Goal: Information Seeking & Learning: Learn about a topic

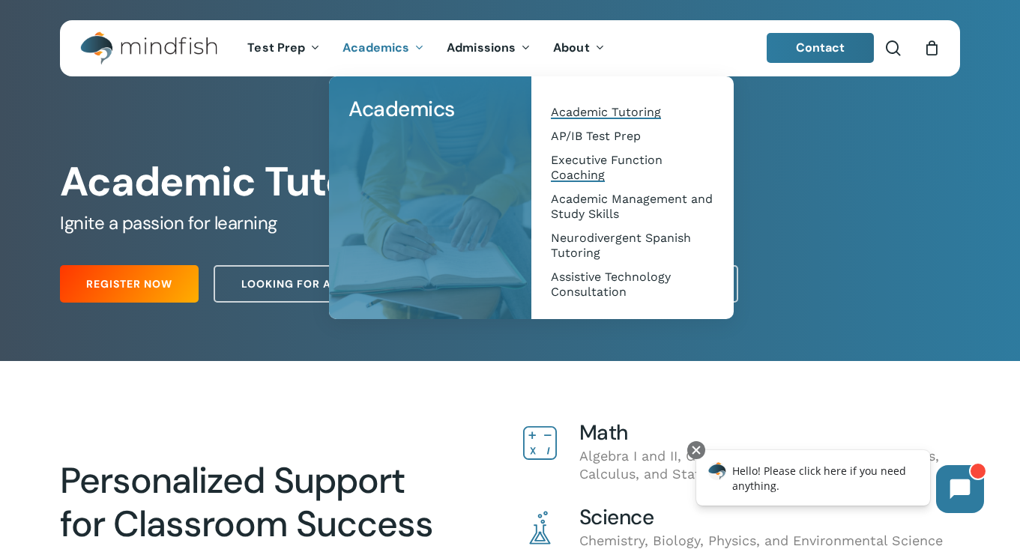
click at [572, 166] on span "Executive Function Coaching" at bounding box center [607, 167] width 112 height 29
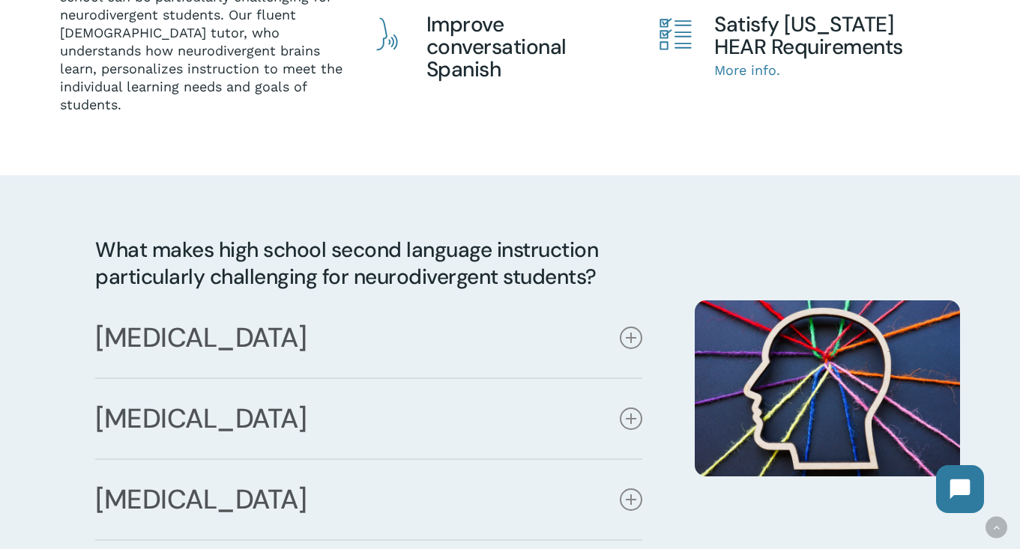
scroll to position [582, 0]
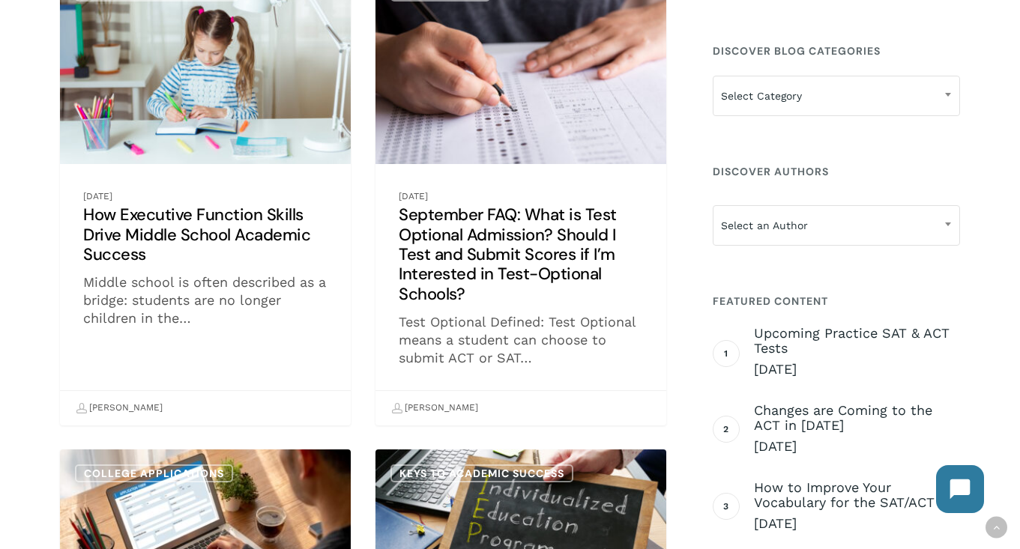
scroll to position [313, 0]
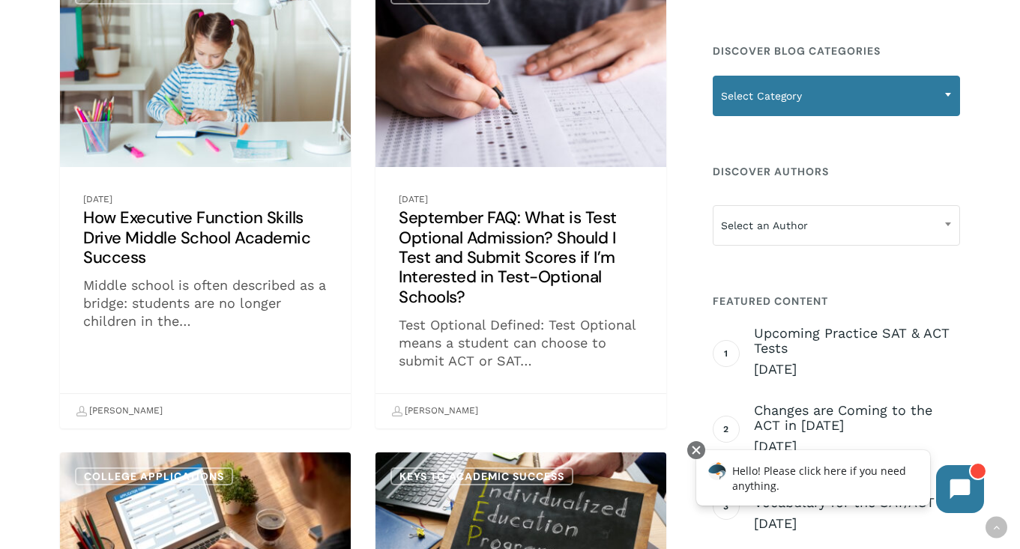
click at [777, 90] on span "Select Category" at bounding box center [837, 95] width 246 height 31
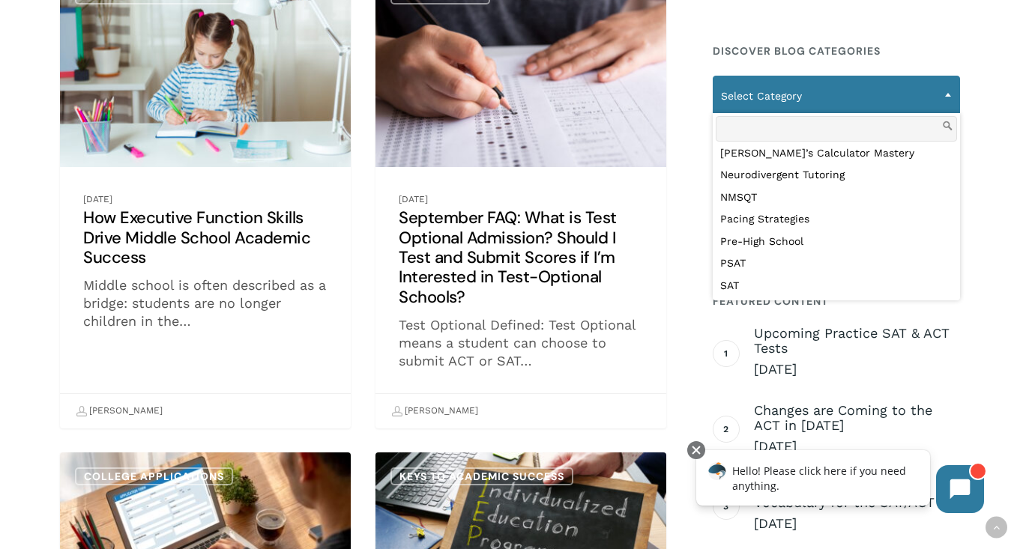
scroll to position [555, 0]
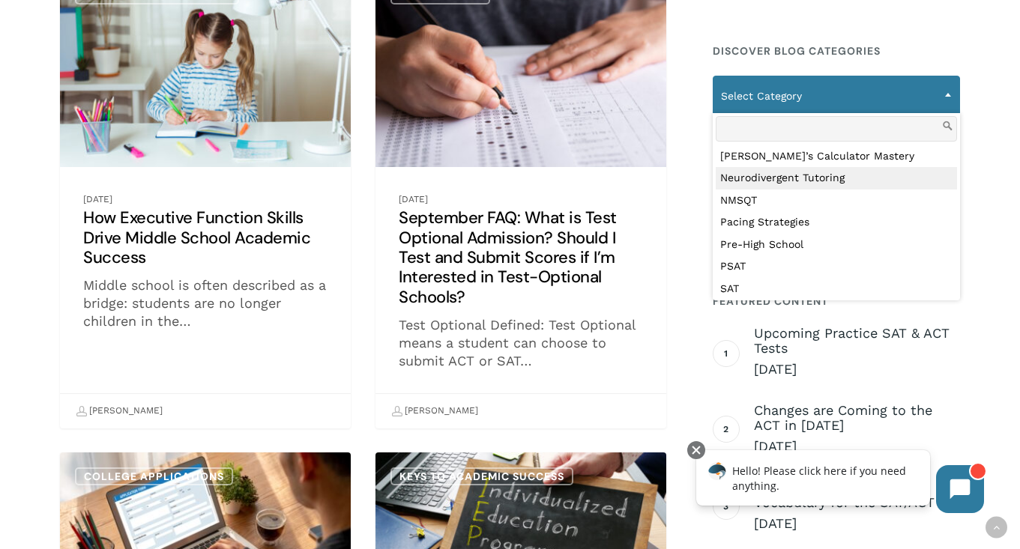
select select "***"
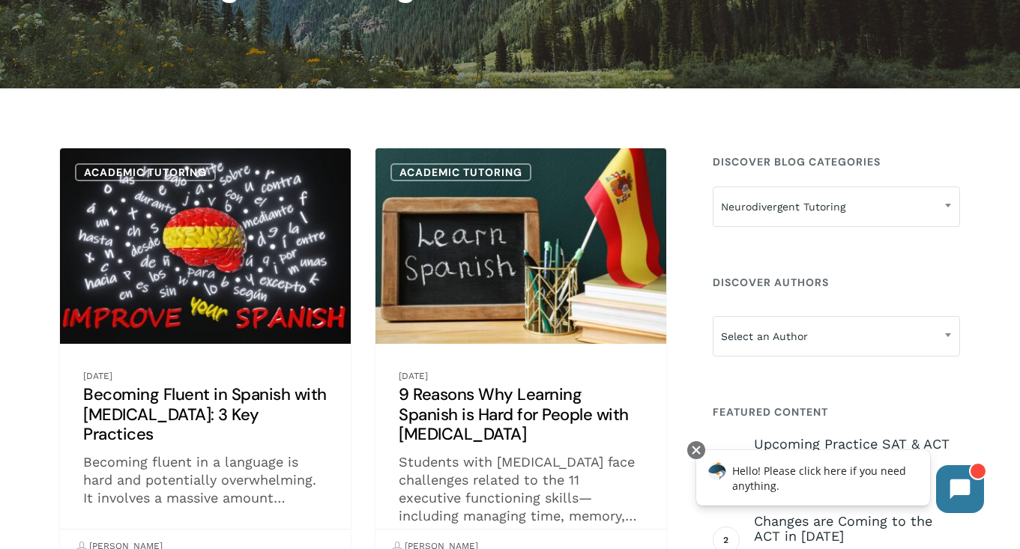
scroll to position [219, 0]
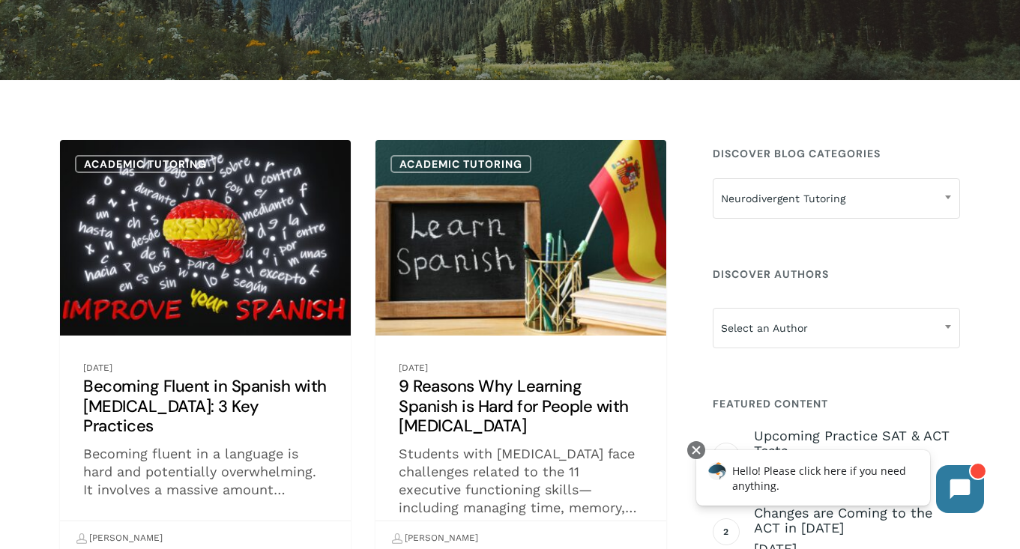
click at [586, 232] on link "9 Reasons Why Learning Spanish is Hard for People with [MEDICAL_DATA]" at bounding box center [521, 348] width 291 height 416
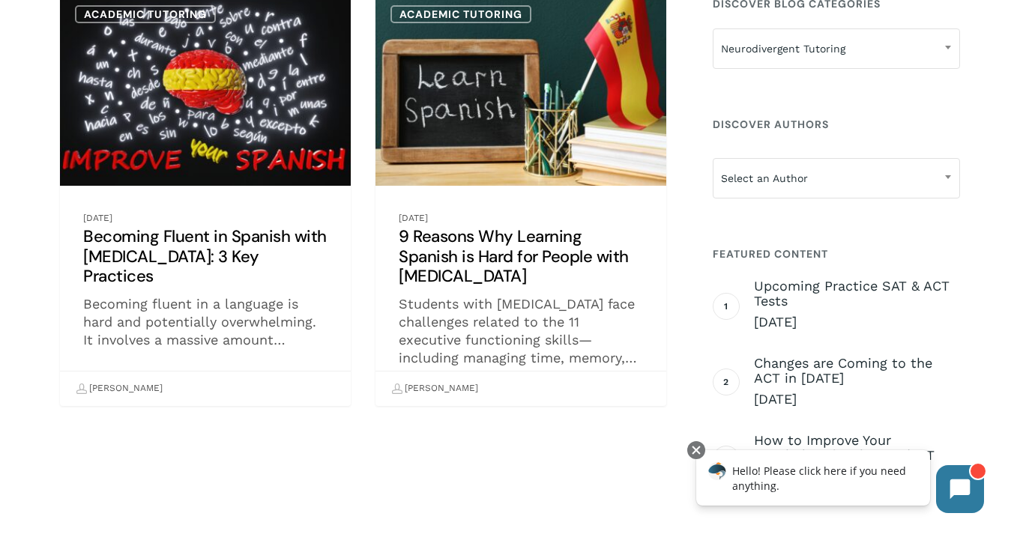
scroll to position [217, 0]
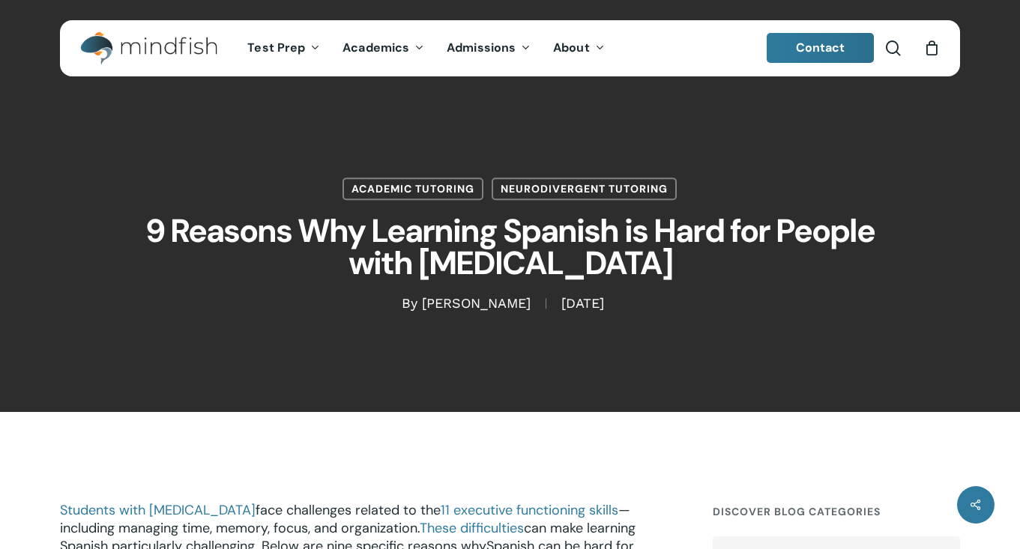
click at [536, 395] on div "Academic Tutoring Neurodivergent Tutoring 9 Reasons Why Learning Spanish is Har…" at bounding box center [510, 206] width 900 height 412
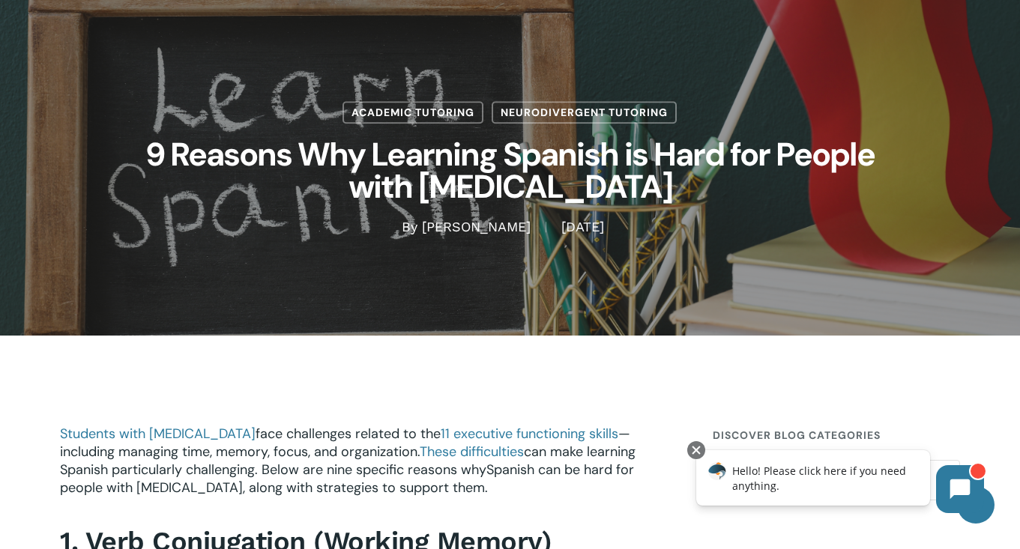
scroll to position [70, 0]
